Goal: Information Seeking & Learning: Learn about a topic

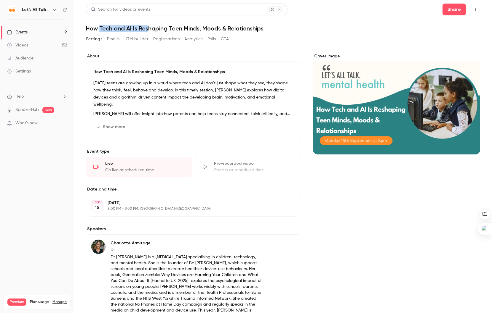
drag, startPoint x: 100, startPoint y: 29, endPoint x: 149, endPoint y: 26, distance: 48.6
click at [149, 26] on h1 "How Tech and AI Is Reshaping Teen Minds, Moods & Relationships" at bounding box center [283, 28] width 394 height 7
click at [87, 28] on h1 "How Tech and AI Is Reshaping Teen Minds, Moods & Relationships" at bounding box center [283, 28] width 394 height 7
drag, startPoint x: 87, startPoint y: 29, endPoint x: 198, endPoint y: 28, distance: 111.1
click at [198, 28] on h1 "How Tech and AI Is Reshaping Teen Minds, Moods & Relationships" at bounding box center [283, 28] width 394 height 7
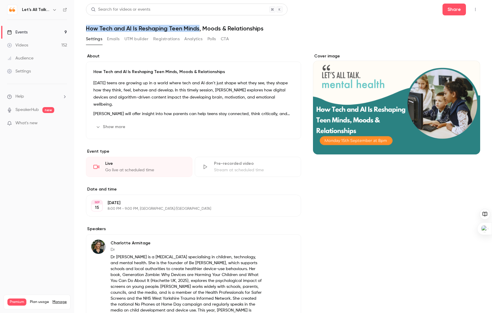
copy h1 "How Tech and AI Is Reshaping Teen Minds"
click at [96, 31] on h1 "How Tech and AI Is Reshaping Teen Minds, Moods & Relationships" at bounding box center [283, 28] width 394 height 7
drag, startPoint x: 86, startPoint y: 28, endPoint x: 268, endPoint y: 30, distance: 181.9
click at [268, 30] on h1 "How Tech and AI Is Reshaping Teen Minds, Moods & Relationships" at bounding box center [283, 28] width 394 height 7
copy h1 "How Tech and AI Is Reshaping Teen Minds, Moods & Relationships"
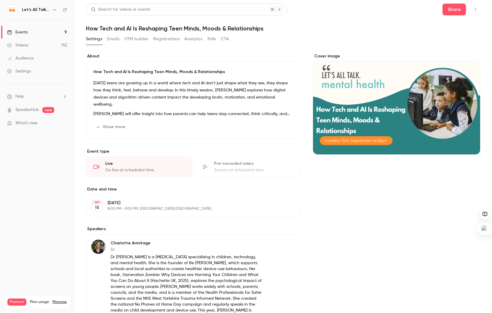
click at [194, 90] on p "[DATE] teens are growing up in a world where tech and AI don’t just shape what …" at bounding box center [193, 94] width 200 height 28
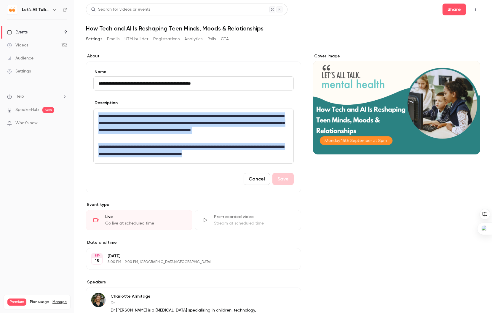
drag, startPoint x: 98, startPoint y: 115, endPoint x: 301, endPoint y: 173, distance: 210.5
click at [301, 173] on div "**********" at bounding box center [193, 127] width 215 height 131
copy div "**********"
